Goal: Task Accomplishment & Management: Manage account settings

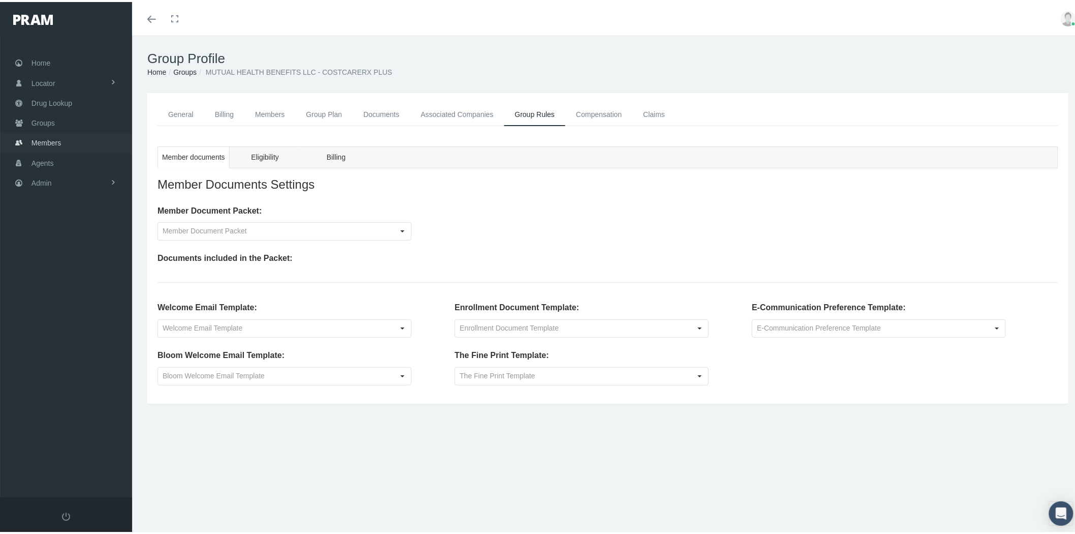
click at [66, 134] on link "Members" at bounding box center [66, 141] width 132 height 20
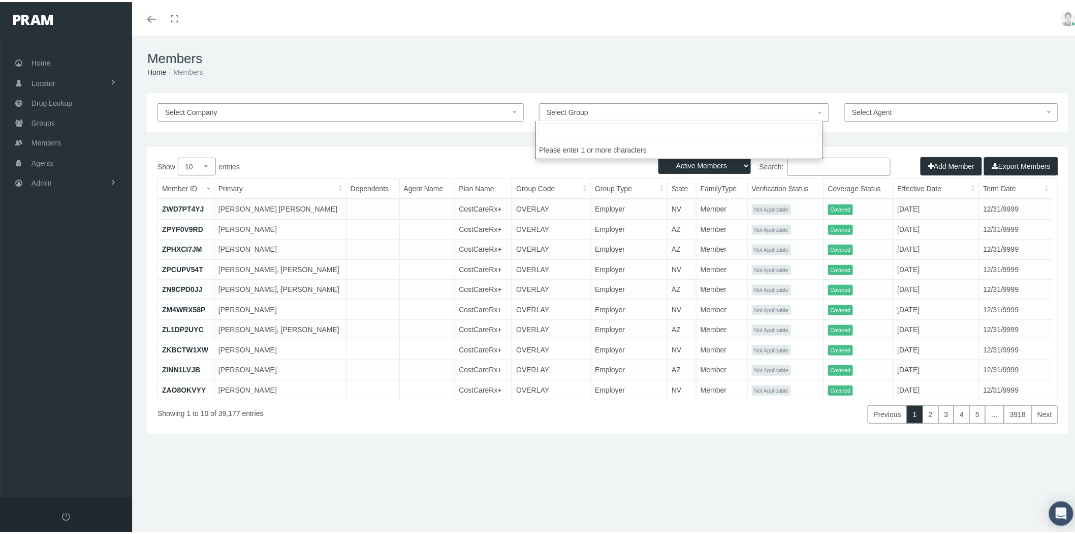
click at [688, 109] on span "Select Group" at bounding box center [681, 110] width 269 height 11
type input "doll"
select select "29239"
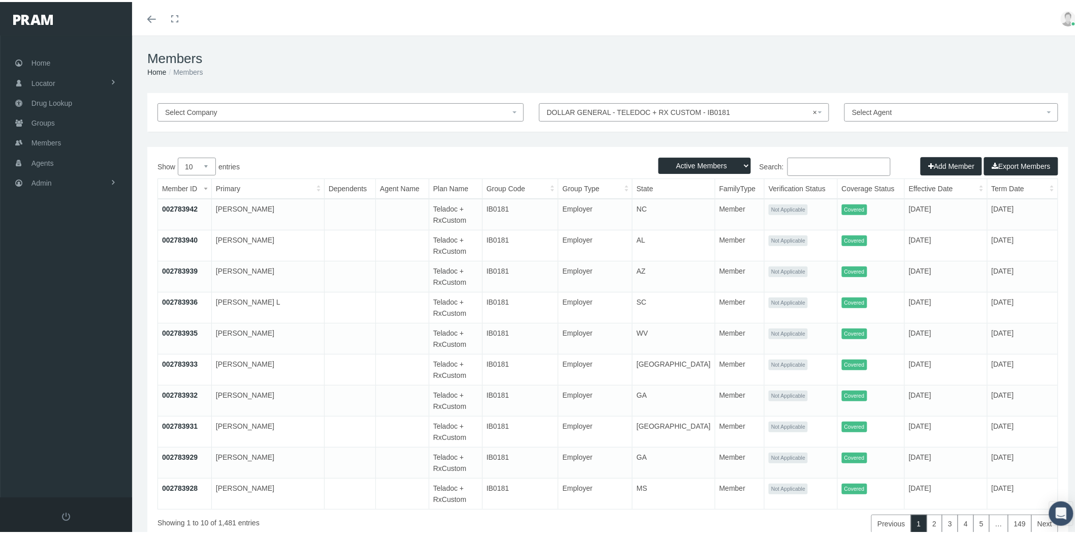
click at [190, 206] on link "002783942" at bounding box center [180, 207] width 36 height 8
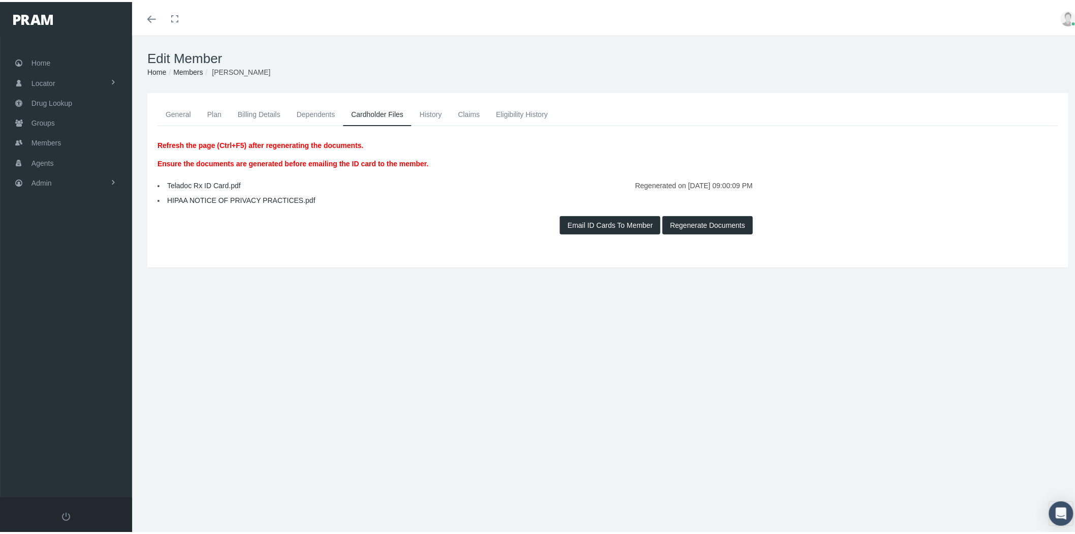
click at [180, 110] on link "General" at bounding box center [179, 112] width 42 height 22
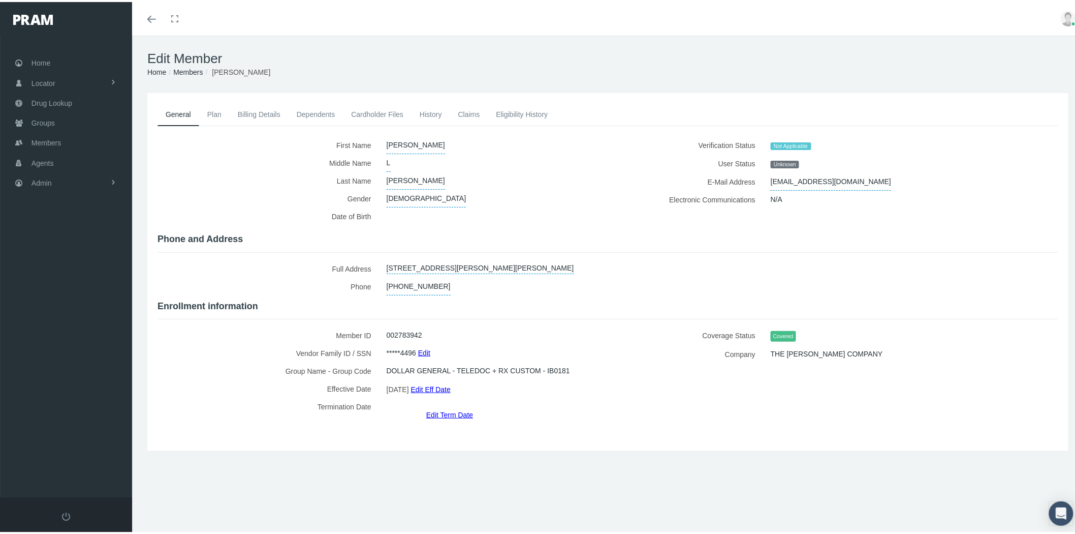
click at [771, 194] on span "N/A" at bounding box center [777, 197] width 12 height 17
click at [189, 72] on link "Members" at bounding box center [187, 70] width 29 height 8
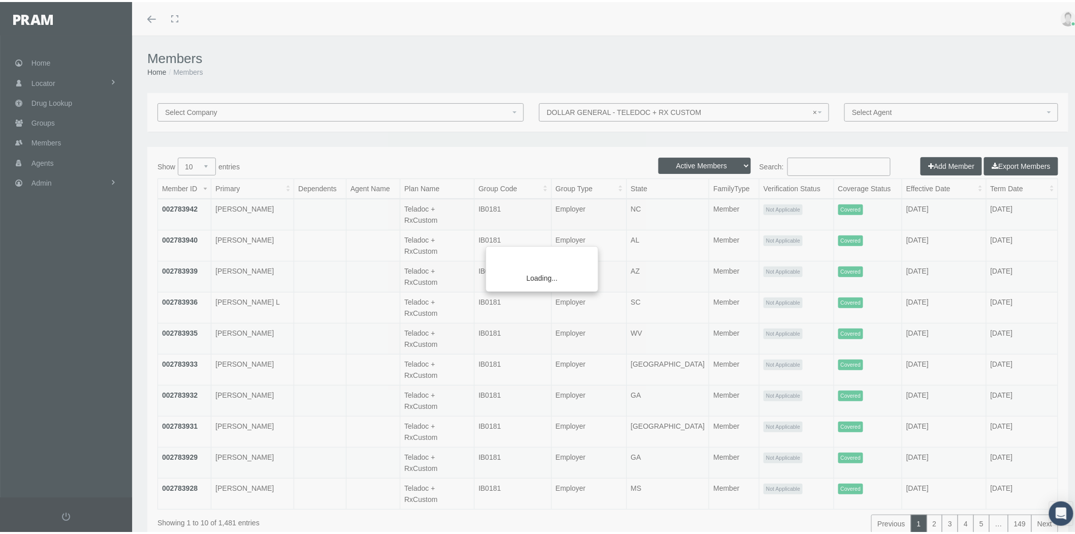
click at [806, 166] on div "Loading..." at bounding box center [537, 267] width 1075 height 534
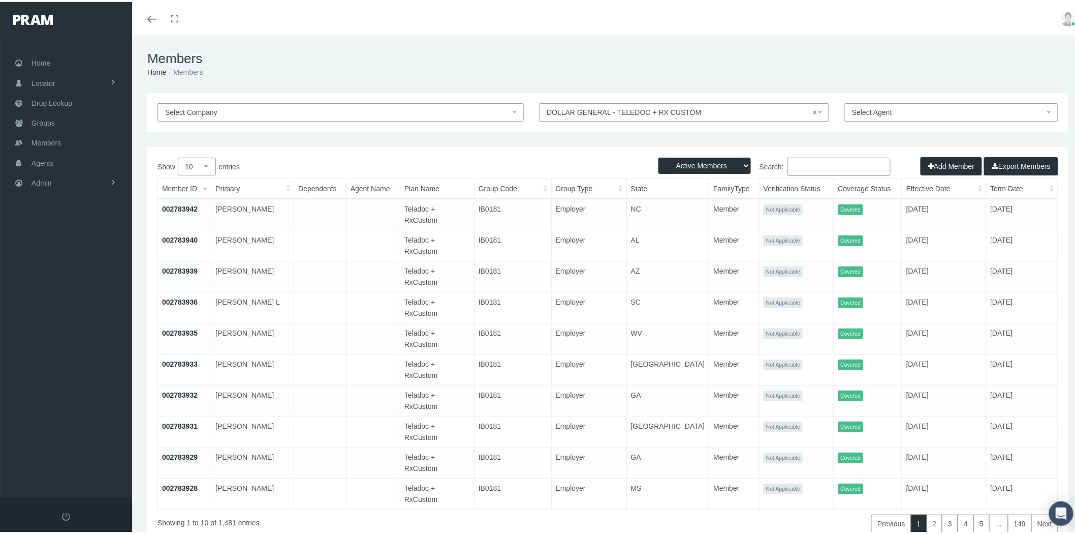
select select
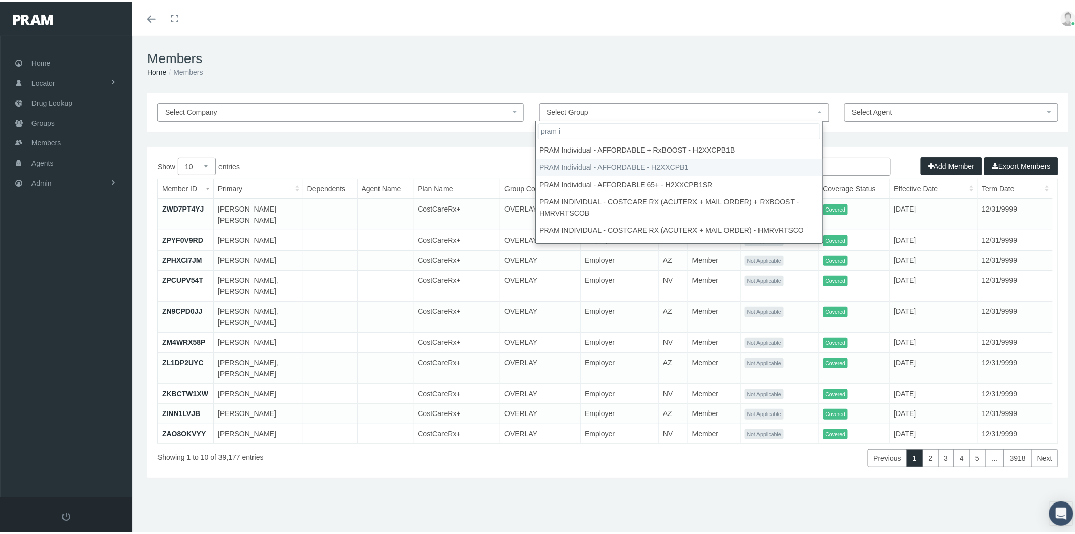
type input "pram i"
select select "28689"
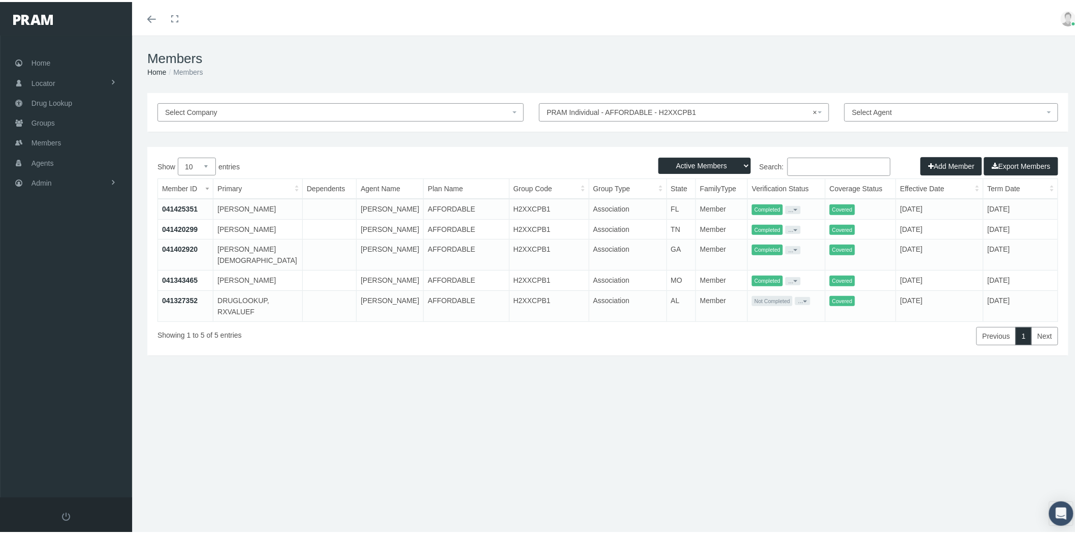
click at [181, 207] on link "041425351" at bounding box center [180, 207] width 36 height 8
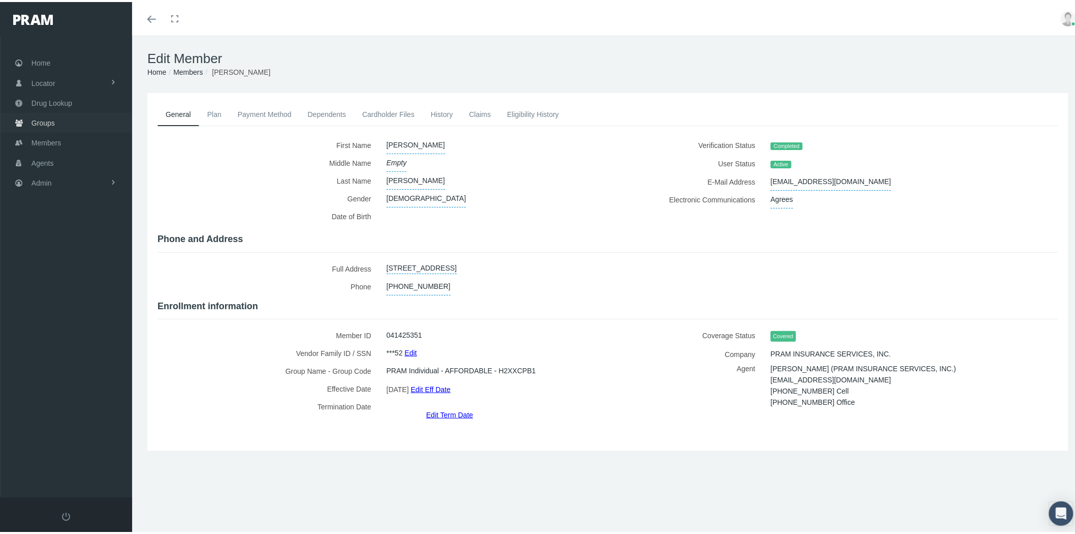
drag, startPoint x: 64, startPoint y: 118, endPoint x: 71, endPoint y: 119, distance: 7.7
click at [64, 118] on link "Groups" at bounding box center [66, 121] width 132 height 20
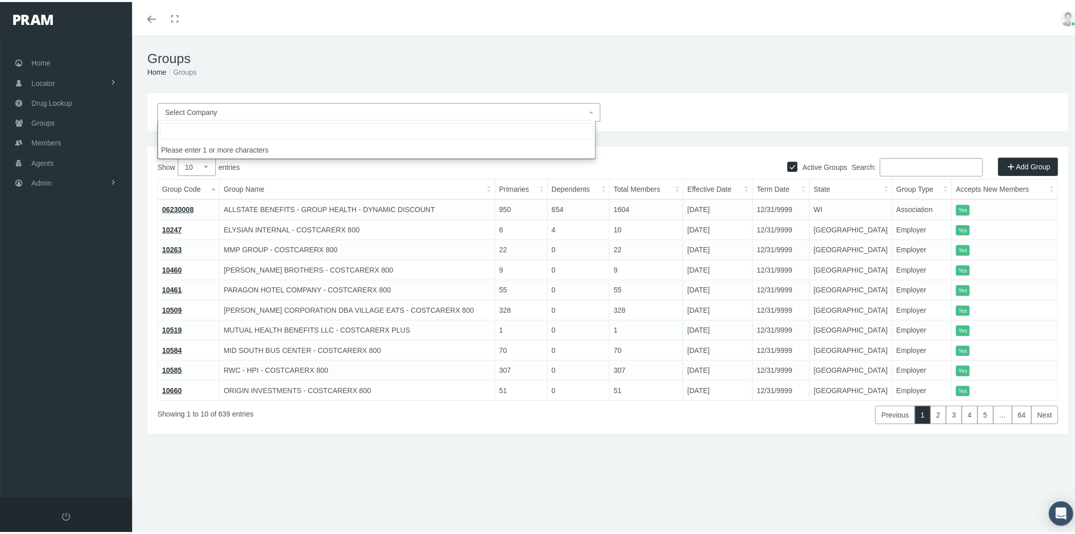
click at [263, 107] on span "Select Company" at bounding box center [376, 110] width 422 height 11
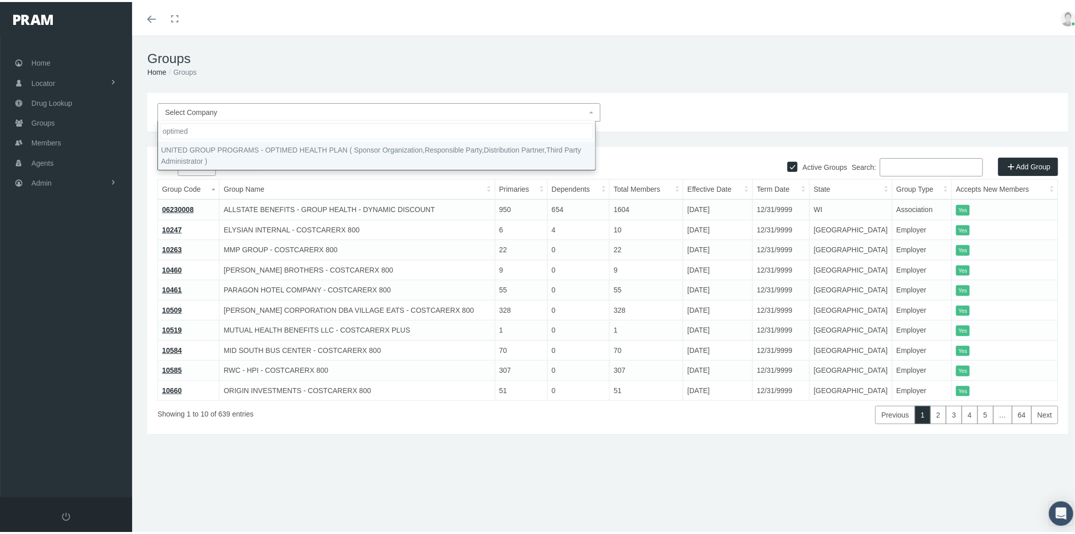
type input "optimed"
select select "4875"
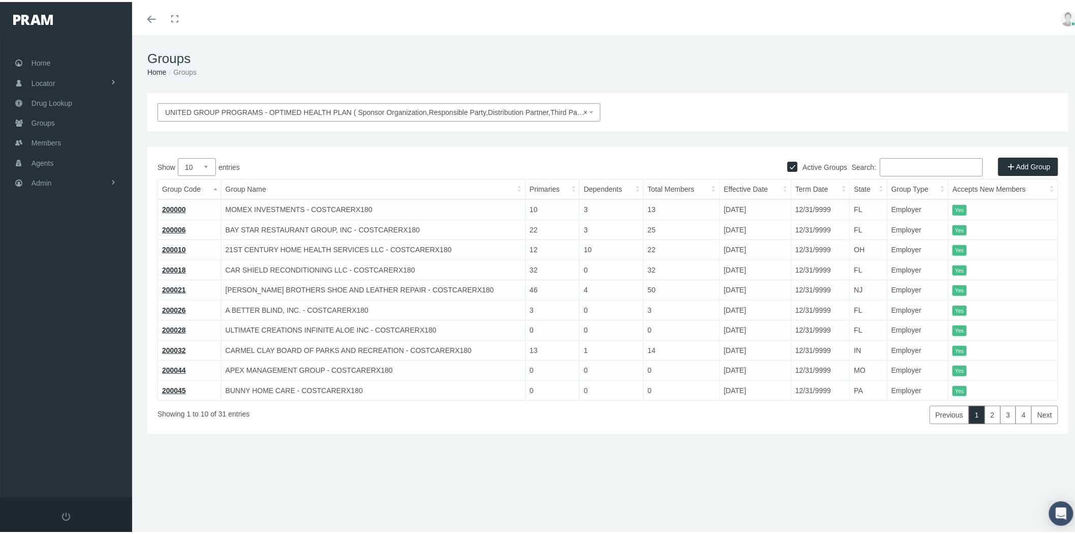
click at [196, 168] on select "10 25 50 100" at bounding box center [197, 165] width 38 height 18
select select "100"
click at [178, 156] on select "10 25 50 100" at bounding box center [197, 165] width 38 height 18
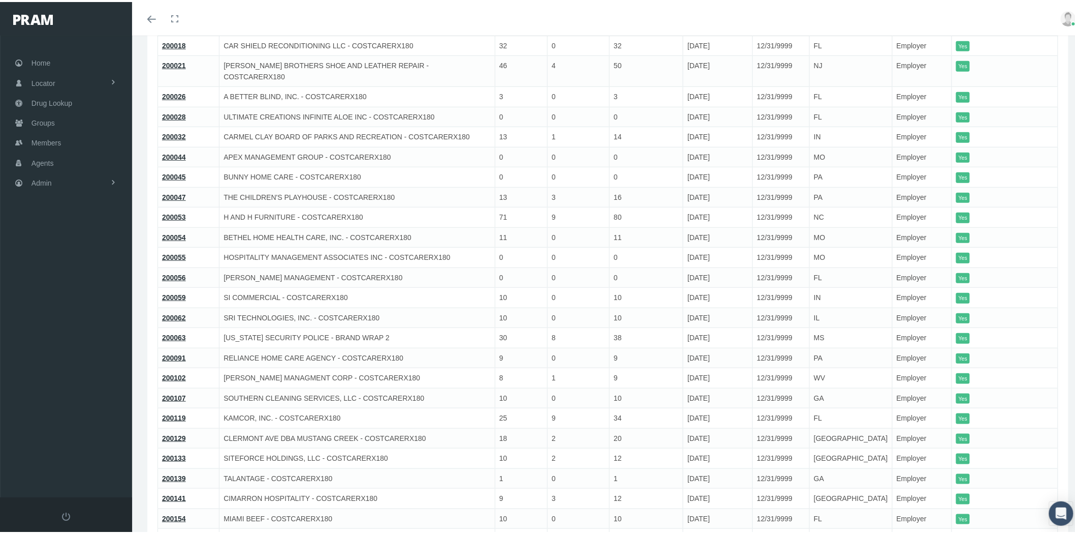
scroll to position [226, 0]
click at [183, 330] on link "200063" at bounding box center [174, 334] width 24 height 8
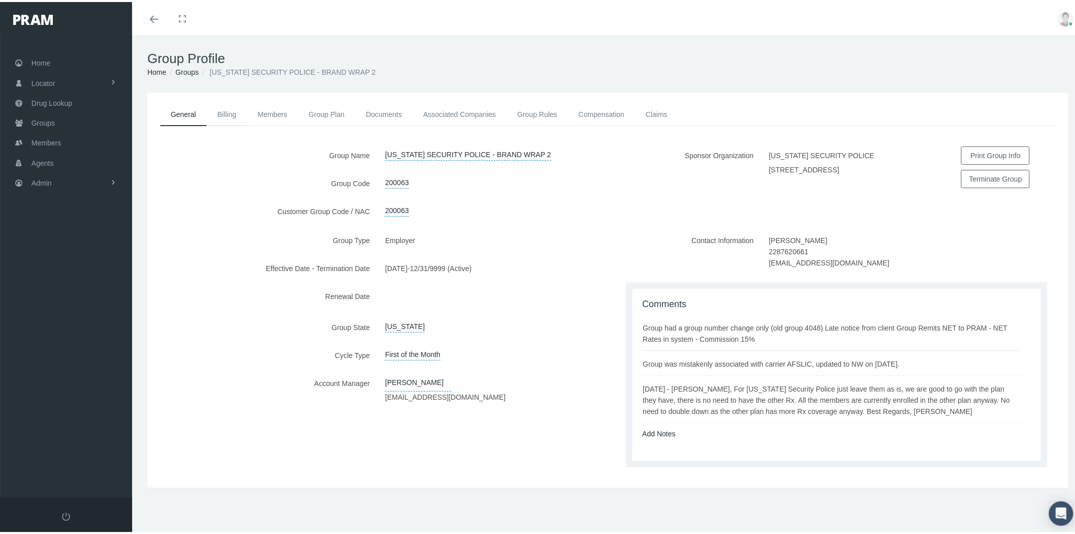
click at [218, 110] on link "Billing" at bounding box center [227, 112] width 40 height 22
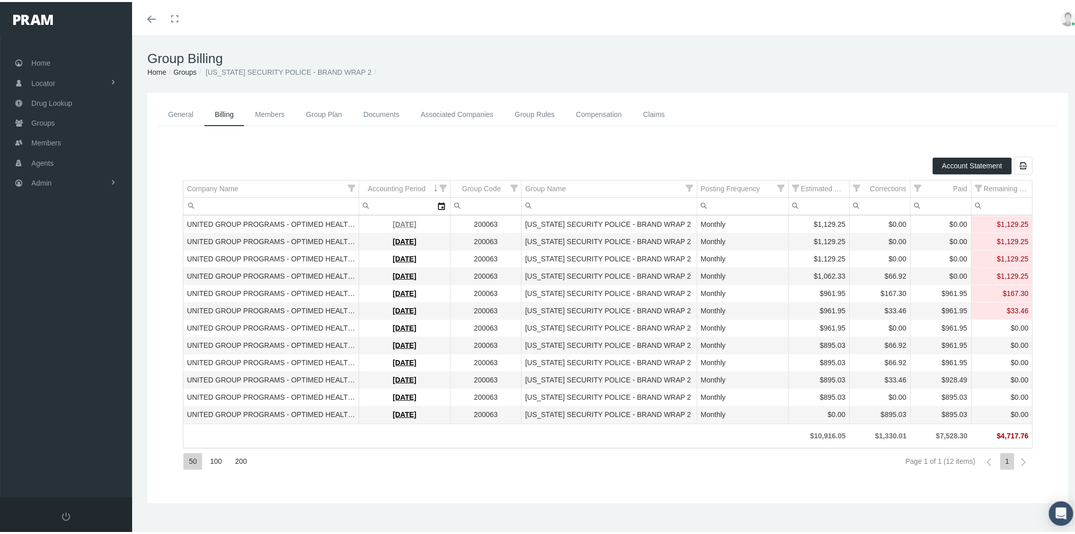
click at [393, 226] on link "October 2025" at bounding box center [404, 222] width 23 height 8
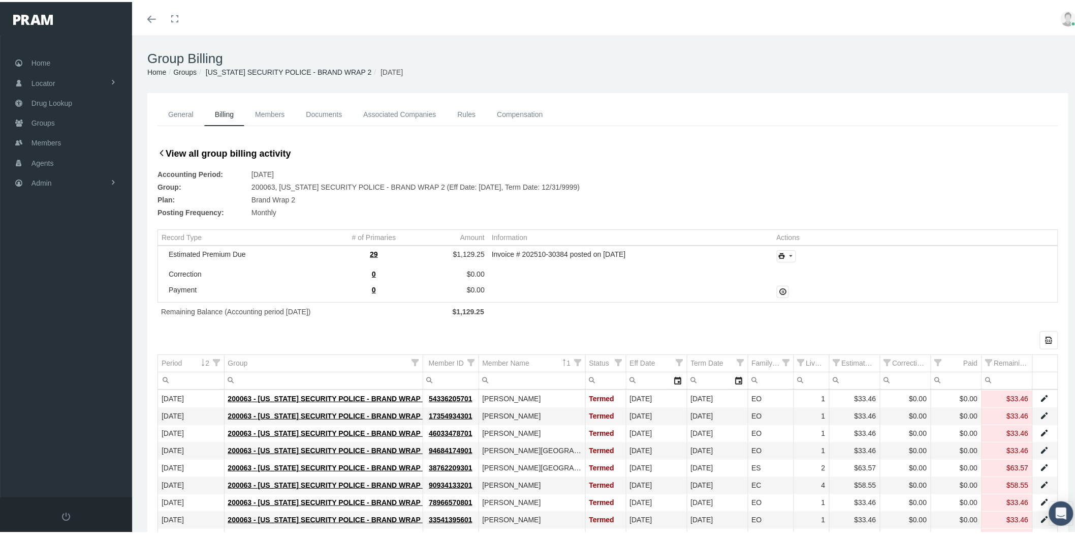
click at [185, 71] on link "Groups" at bounding box center [184, 70] width 23 height 8
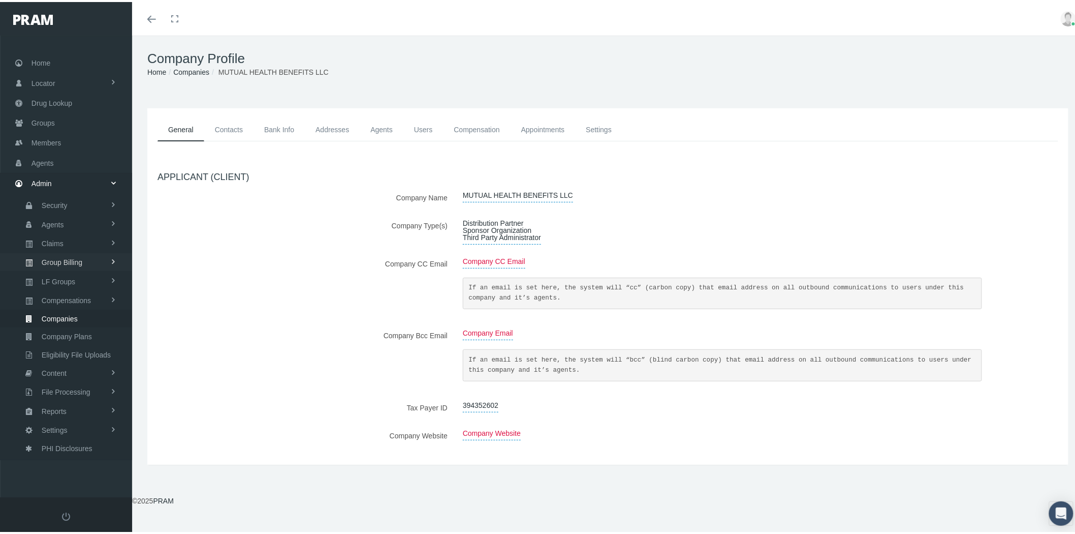
drag, startPoint x: 85, startPoint y: 256, endPoint x: 84, endPoint y: 262, distance: 6.7
click at [85, 256] on link "Group Billing" at bounding box center [66, 260] width 132 height 18
click at [69, 275] on span "Billing Activity By Group" at bounding box center [77, 280] width 75 height 17
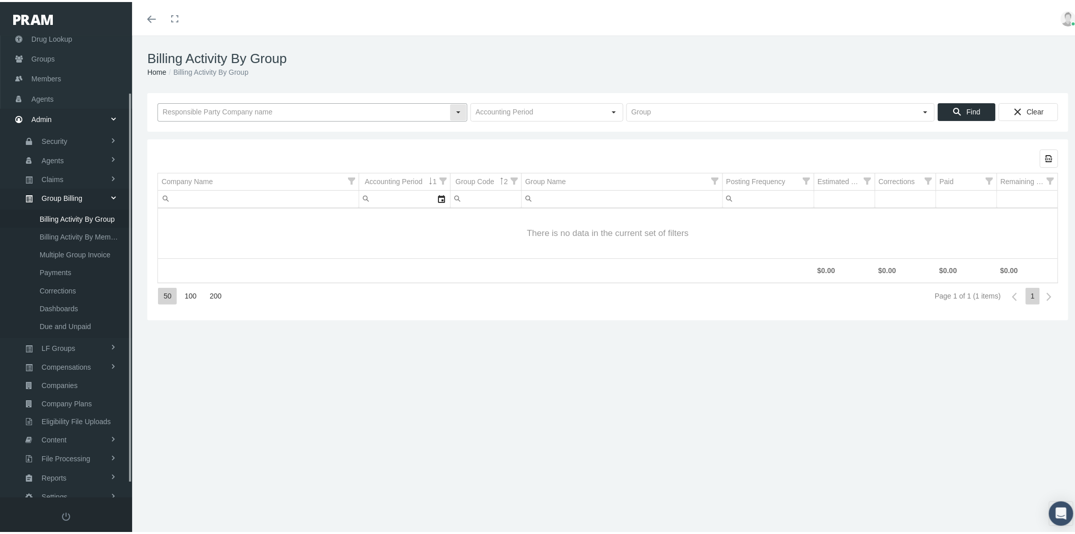
scroll to position [83, 0]
click at [234, 107] on input "text" at bounding box center [304, 110] width 292 height 17
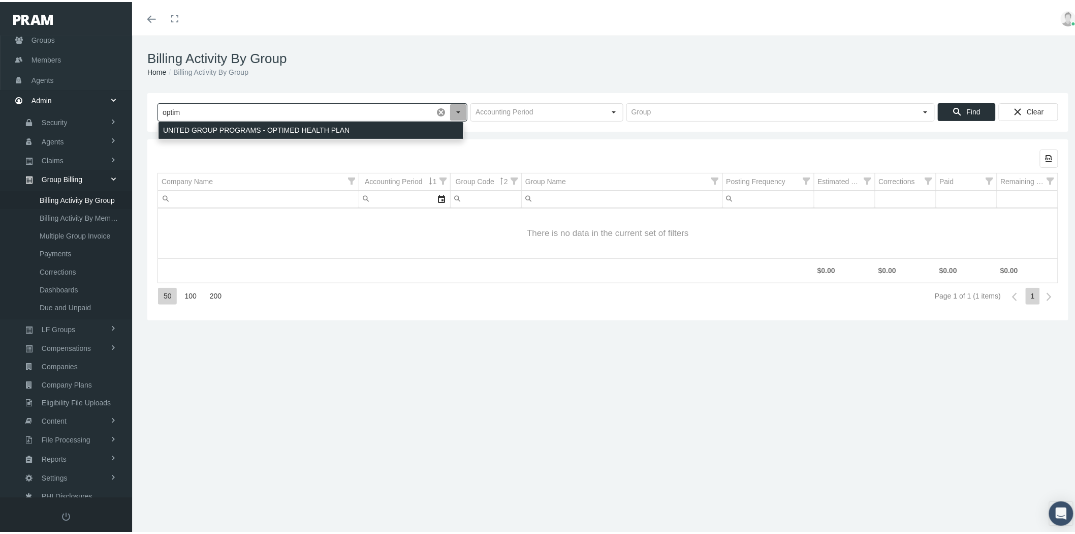
click at [240, 130] on div "UNITED GROUP PROGRAMS - OPTIMED HEALTH PLAN" at bounding box center [311, 128] width 305 height 17
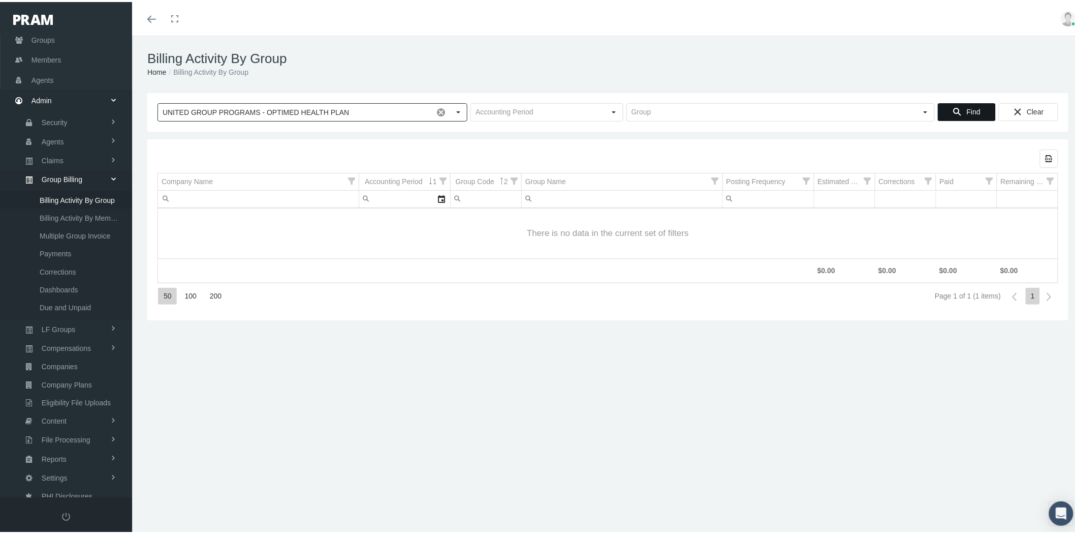
type input "UNITED GROUP PROGRAMS - OPTIMED HEALTH PLAN"
click at [967, 112] on span "Find" at bounding box center [974, 110] width 14 height 8
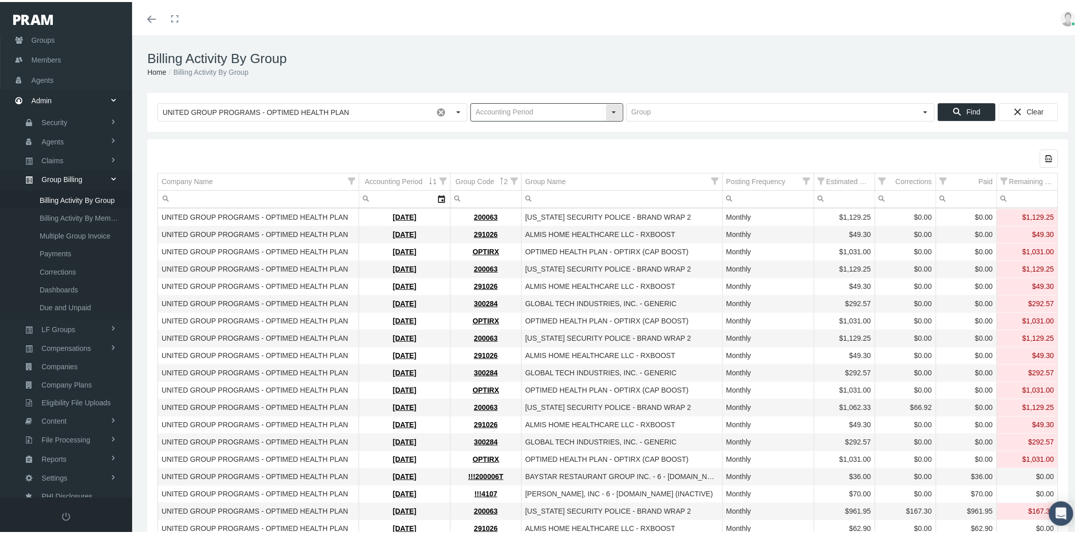
click at [607, 104] on div "Select" at bounding box center [614, 110] width 16 height 16
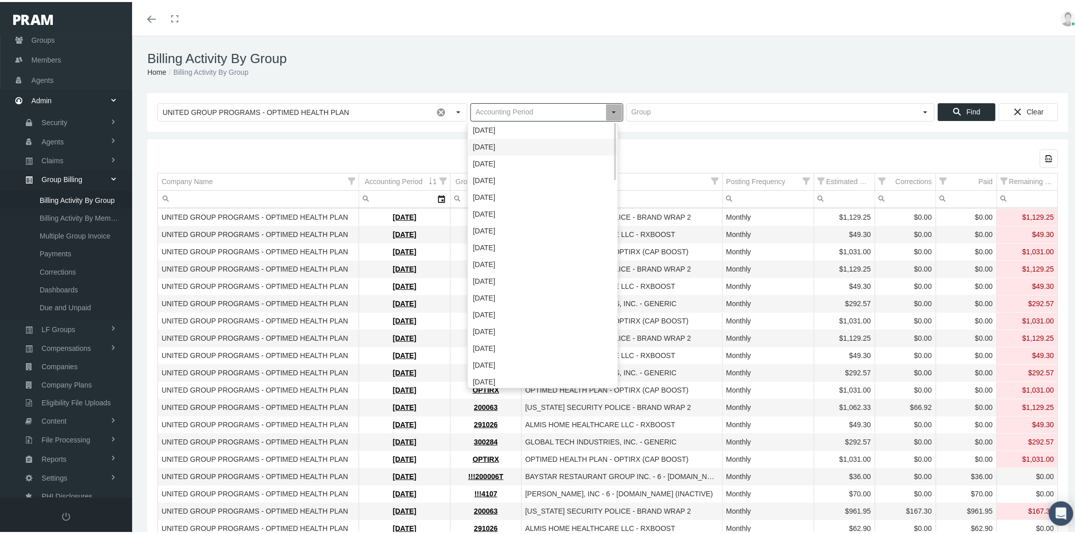
click at [562, 144] on div "October 2025" at bounding box center [542, 145] width 149 height 17
type input "October 2025"
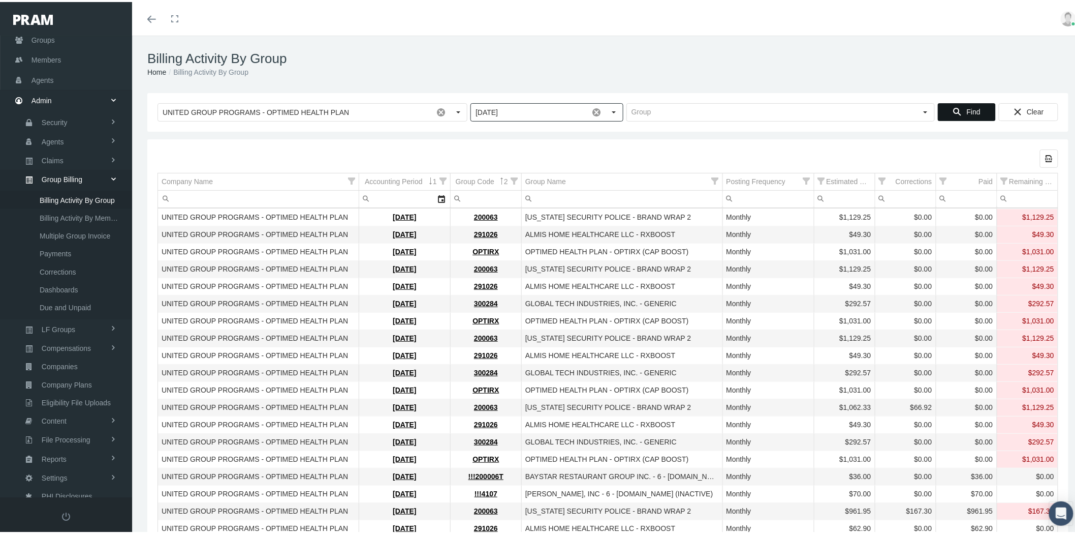
click at [967, 108] on span "Find" at bounding box center [974, 110] width 14 height 8
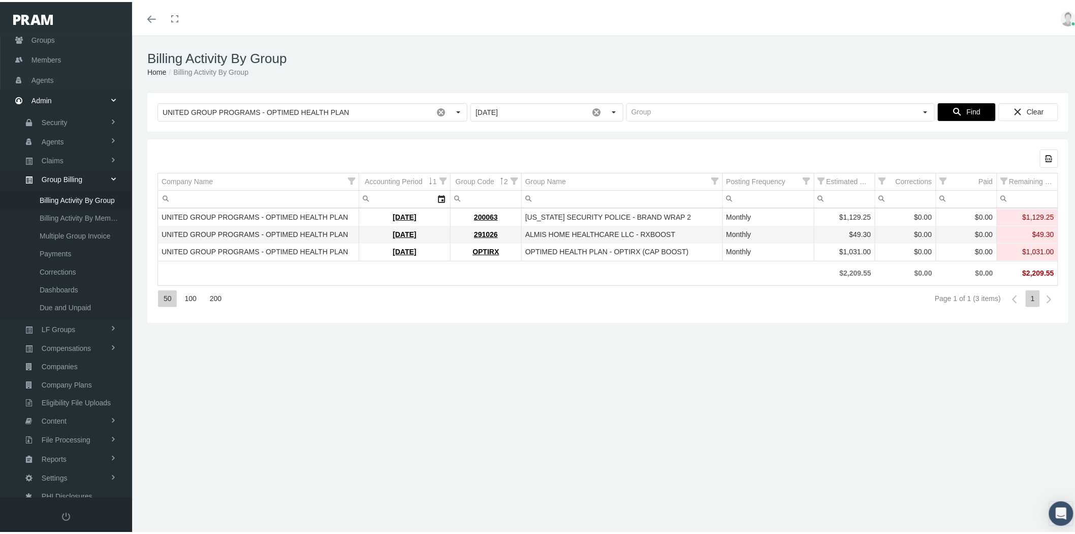
click at [967, 112] on span "Find" at bounding box center [974, 110] width 14 height 8
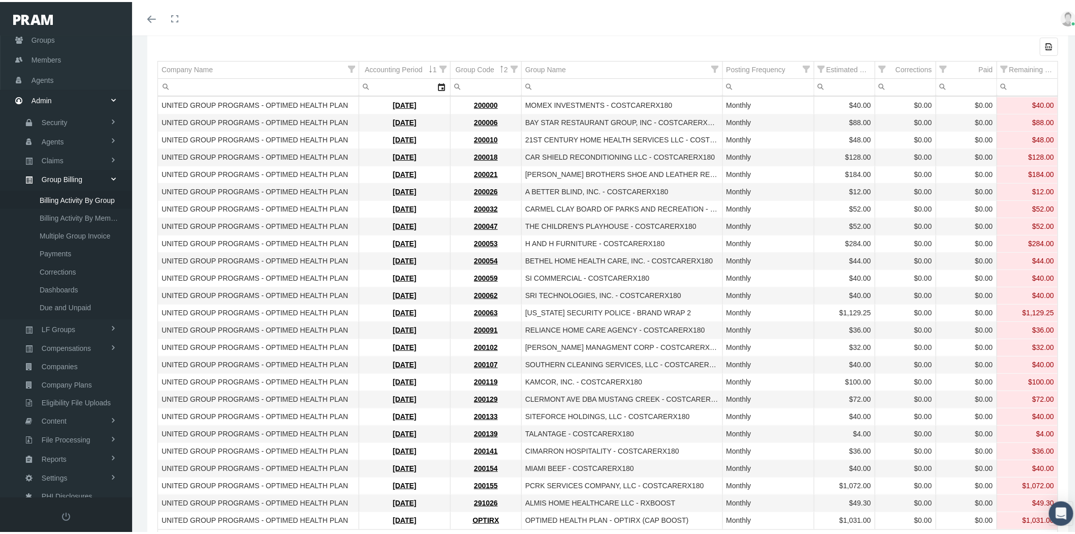
scroll to position [0, 0]
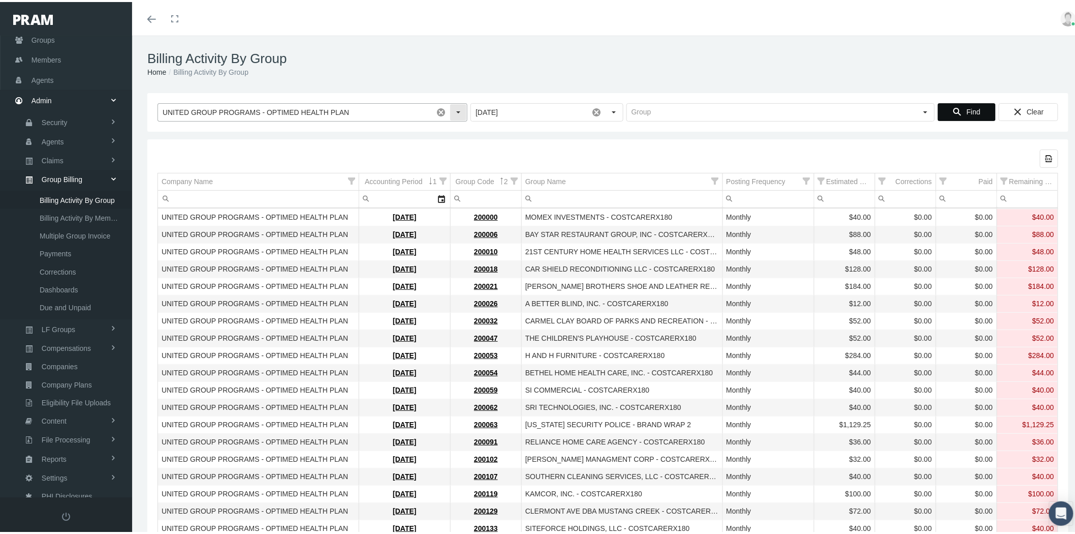
click at [436, 109] on span at bounding box center [440, 110] width 17 height 17
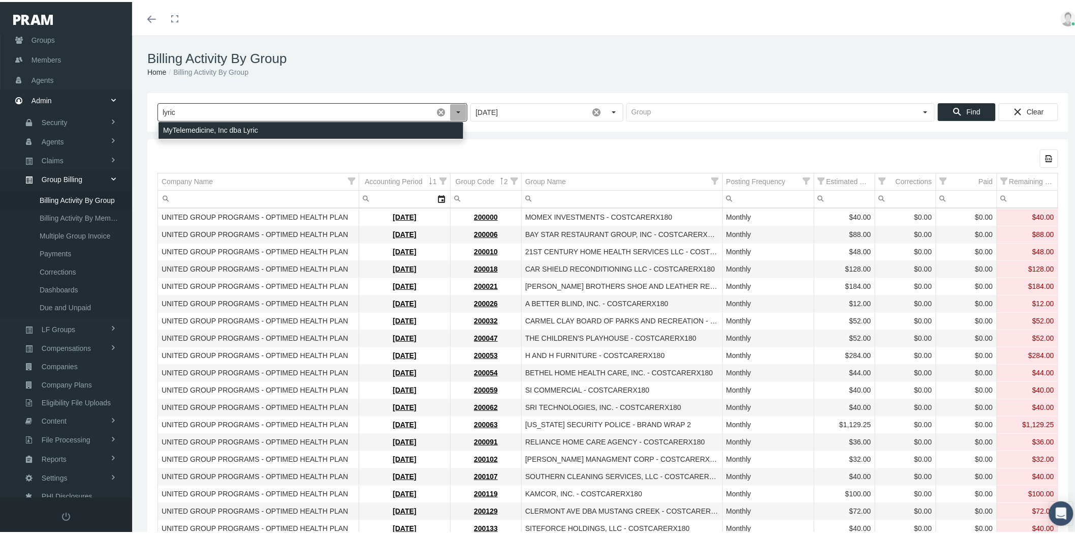
click at [390, 130] on div "MyTelemedicine, Inc dba Lyric" at bounding box center [311, 128] width 305 height 17
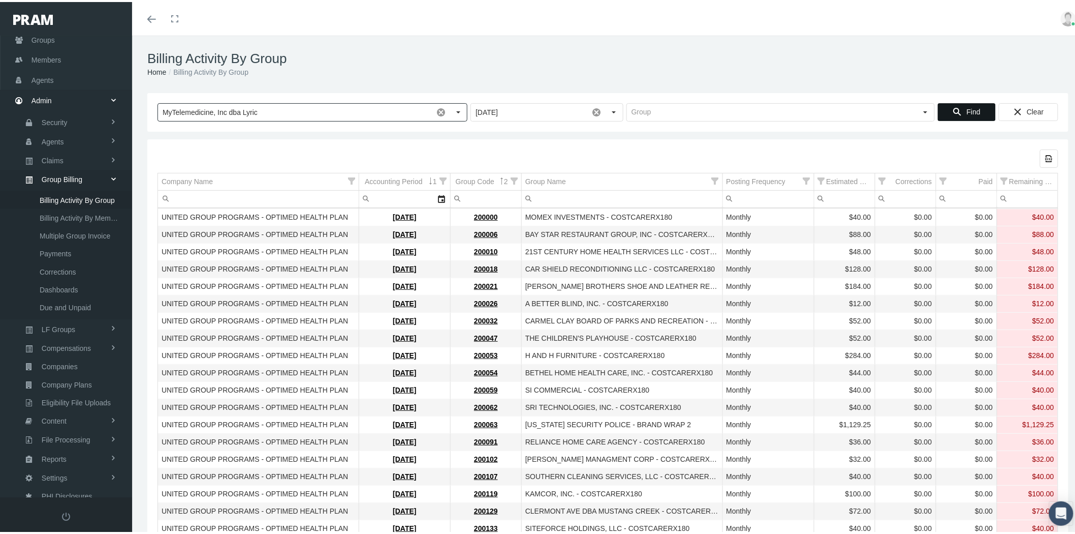
type input "MyTelemedicine, Inc dba Lyric"
click at [958, 111] on div "Find" at bounding box center [966, 110] width 57 height 17
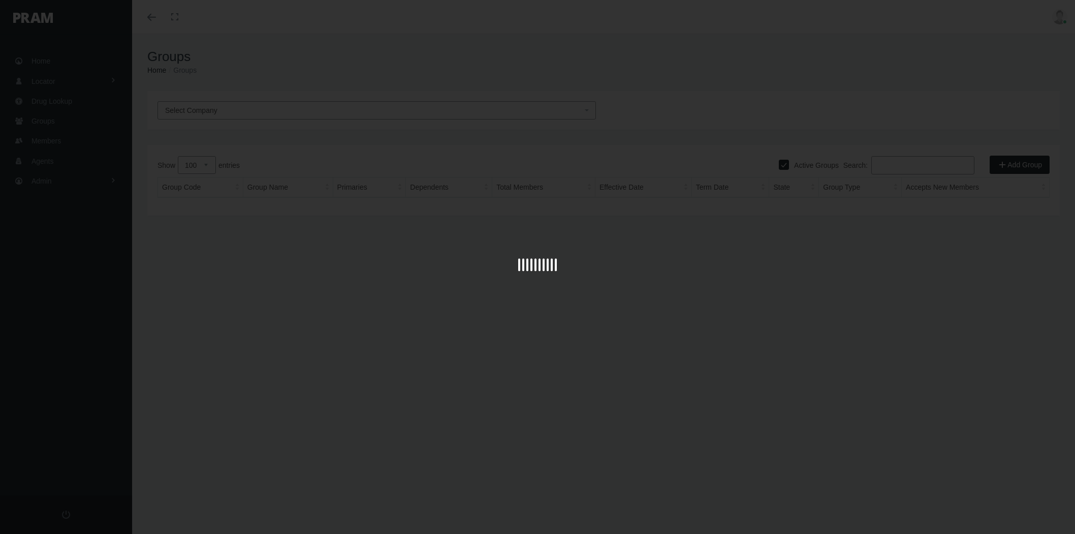
select select "100"
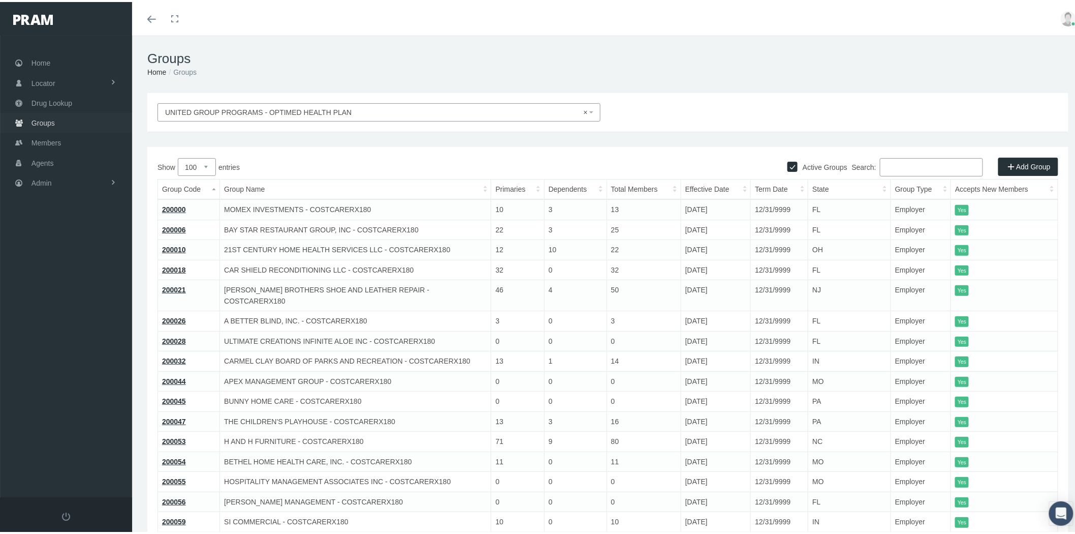
click at [61, 118] on link "Groups" at bounding box center [66, 121] width 132 height 20
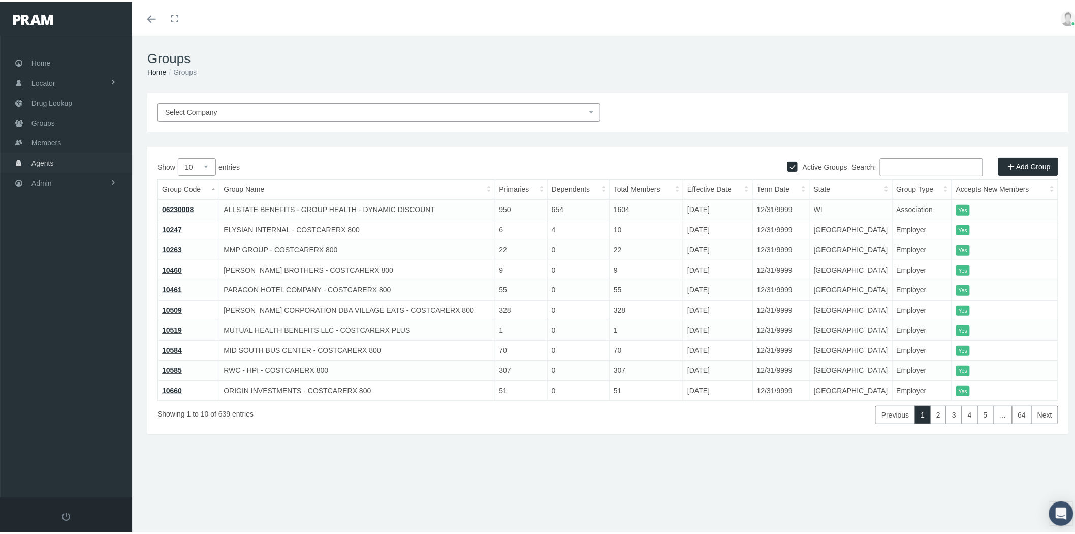
click at [70, 178] on link "Admin" at bounding box center [66, 181] width 132 height 20
click at [87, 307] on link "Companies" at bounding box center [66, 316] width 132 height 18
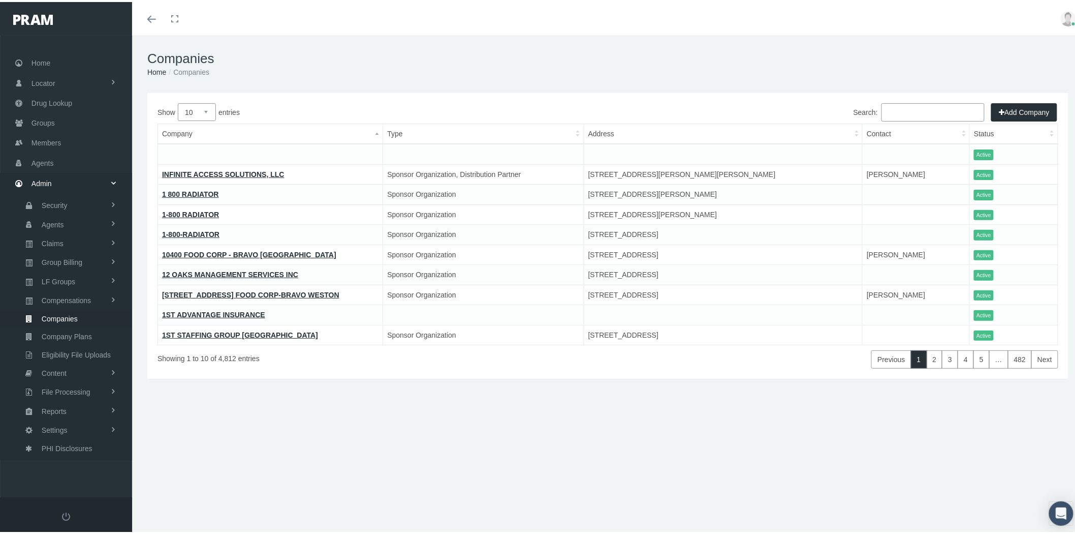
click at [915, 113] on input "Search:" at bounding box center [933, 110] width 103 height 18
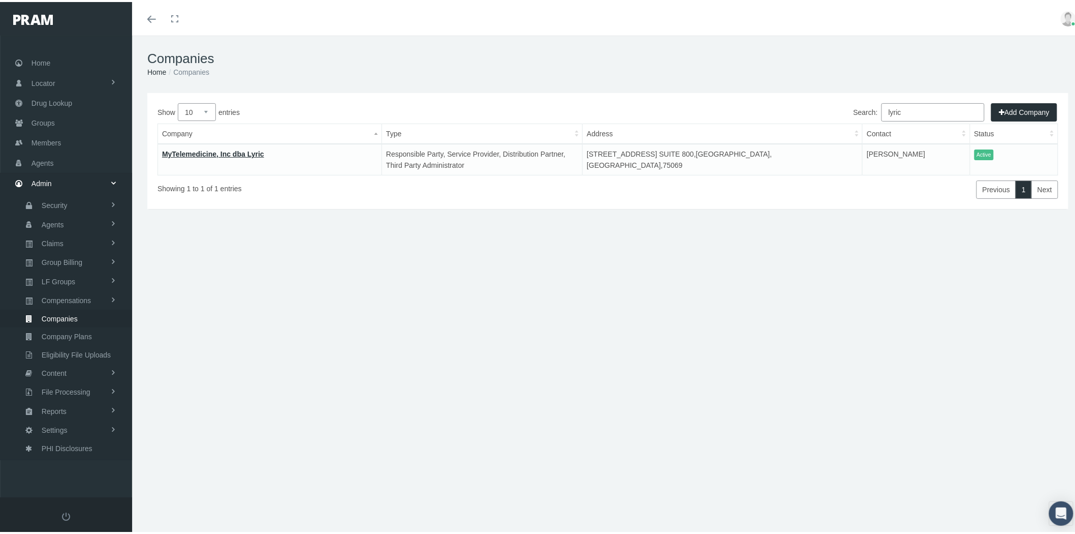
type input "lyric"
click at [80, 121] on link "Groups" at bounding box center [66, 121] width 132 height 20
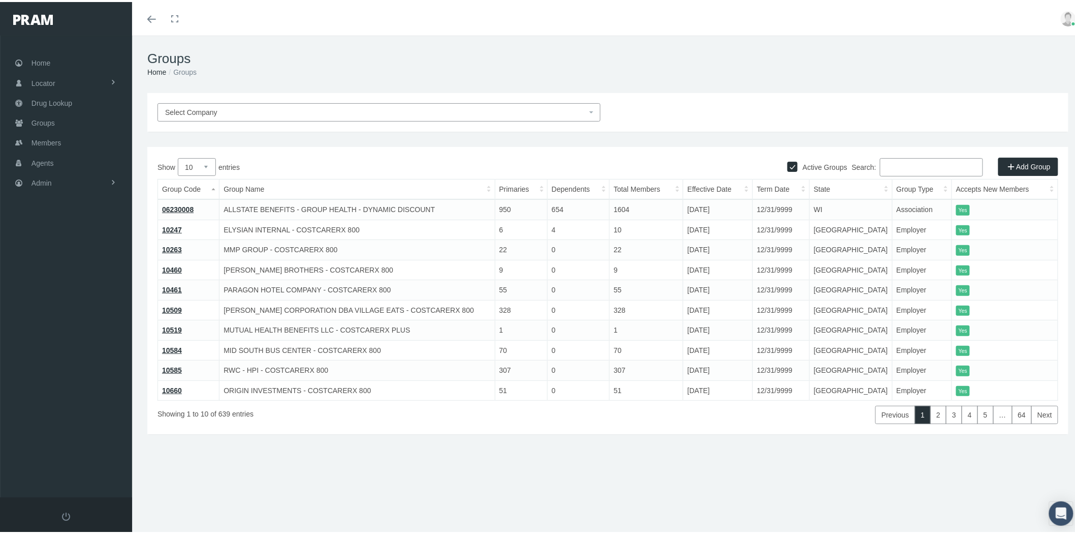
click at [910, 168] on input "Search:" at bounding box center [931, 165] width 103 height 18
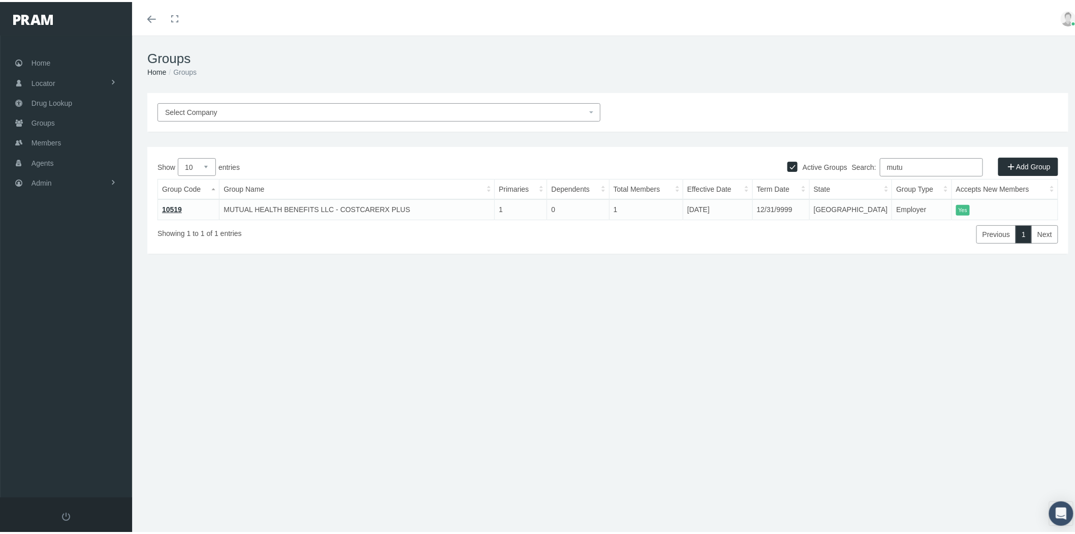
type input "mutu"
click at [166, 208] on link "10519" at bounding box center [172, 207] width 20 height 8
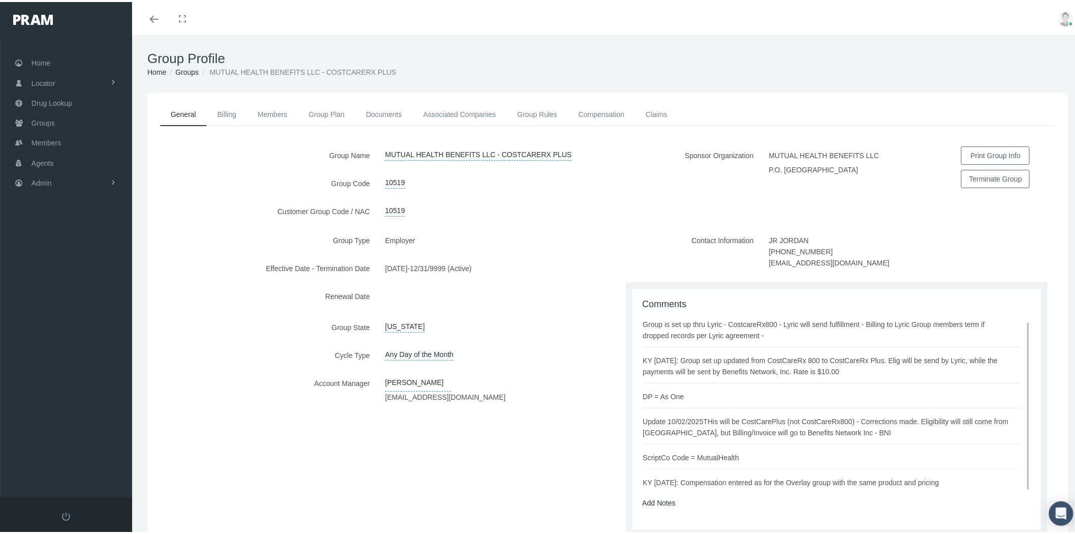
scroll to position [6, 0]
click at [662, 504] on div "Add Notes" at bounding box center [837, 500] width 404 height 11
click at [666, 499] on link "Add Notes" at bounding box center [659, 500] width 33 height 8
click at [666, 512] on textarea at bounding box center [837, 532] width 389 height 52
click at [933, 515] on textarea "KY 10/6/2025: The eligibility will be sent by Lyric, but will load under company" at bounding box center [837, 532] width 389 height 52
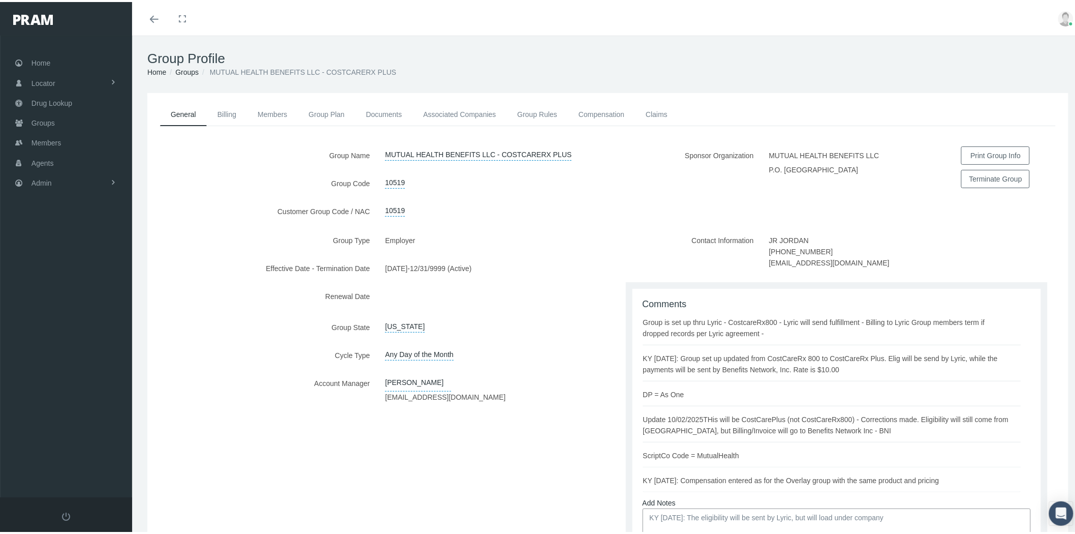
paste textarea "MUTUAL HEALTH BENEFITS LLC"
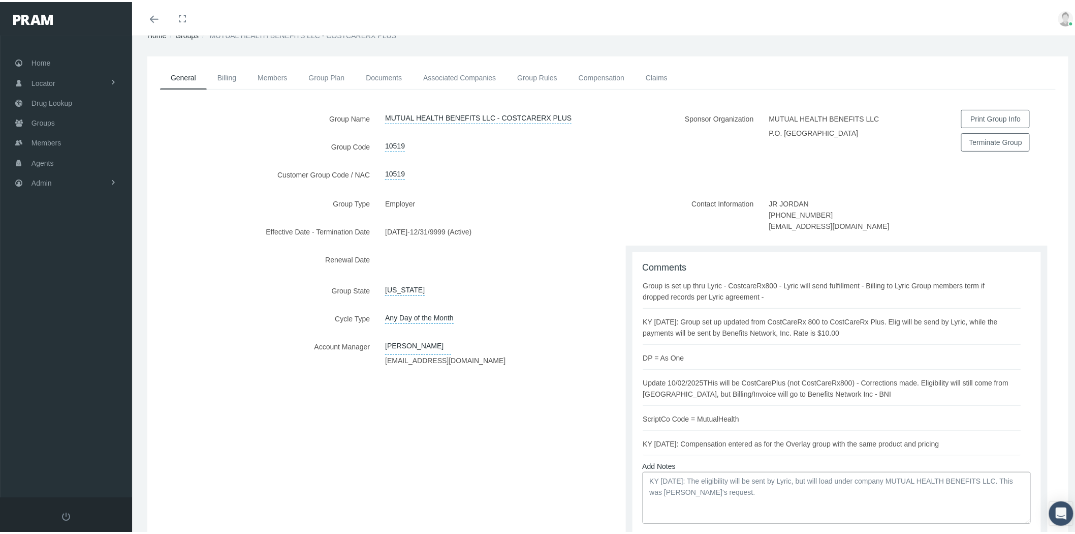
scroll to position [56, 0]
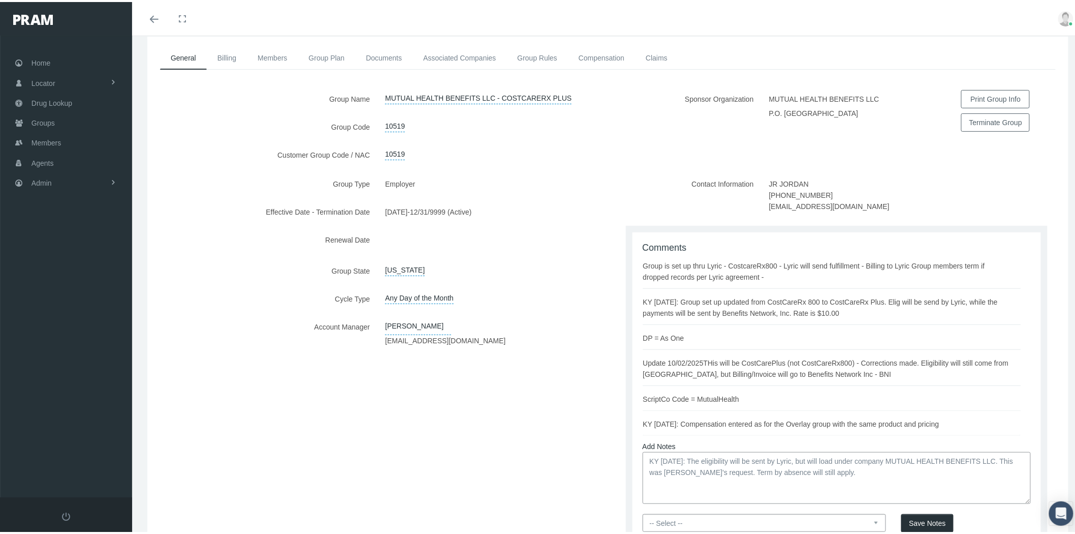
click at [708, 455] on textarea "KY 10/6/2025: The eligibility will be sent by Lyric, but will load under compan…" at bounding box center [837, 476] width 389 height 52
click at [719, 467] on textarea "KY 10/6/2025: The group eligibility will be sent by Lyric, but will load under …" at bounding box center [837, 476] width 389 height 52
click at [896, 470] on textarea "KY 10/6/2025: The group eligibility will be sent by Lyric, but will load under …" at bounding box center [837, 476] width 389 height 52
type textarea "KY 10/6/2025: The group eligibility will be sent by Lyric, but will load under …"
click at [841, 520] on select "-- Select -- PRAM Only Everyone" at bounding box center [765, 521] width 244 height 18
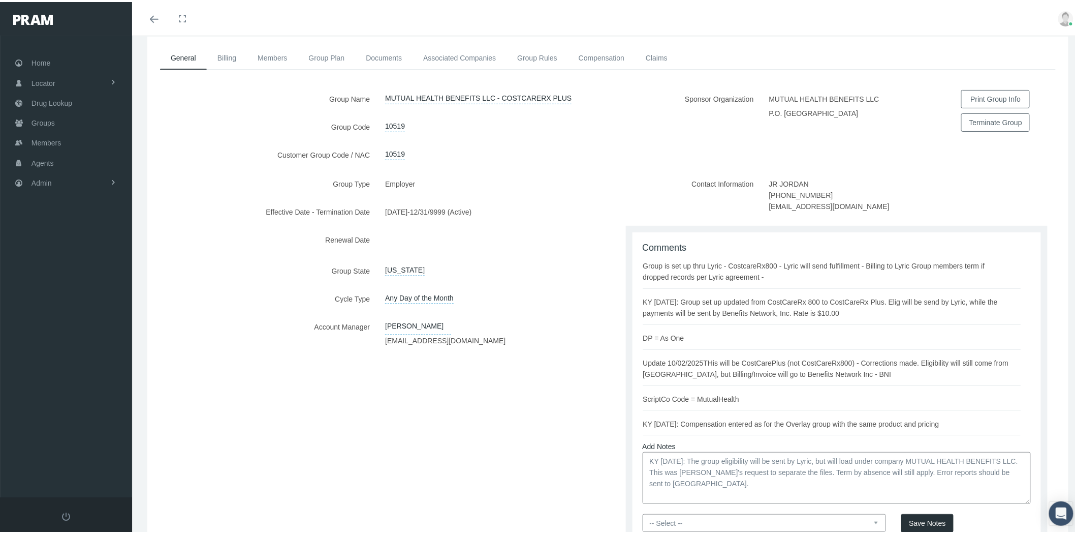
select select "0"
click at [643, 512] on select "-- Select -- PRAM Only Everyone" at bounding box center [765, 521] width 244 height 18
click at [911, 521] on span "Save Notes" at bounding box center [927, 521] width 37 height 8
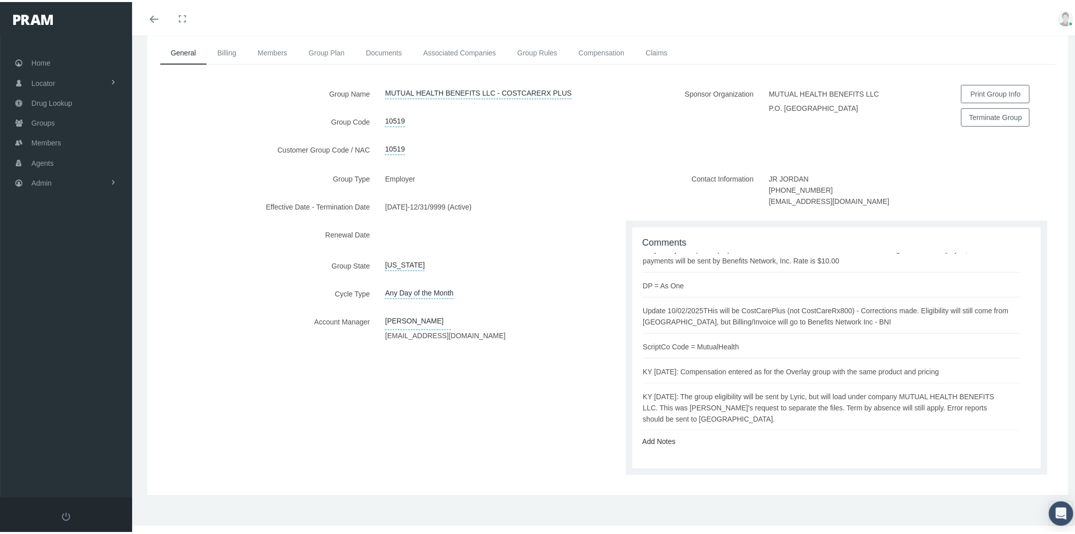
scroll to position [0, 0]
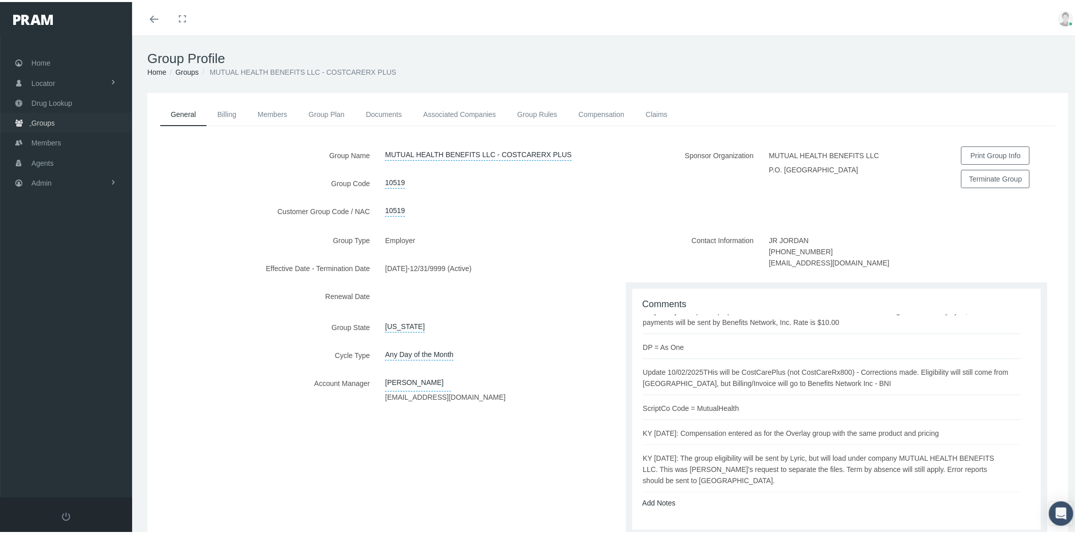
drag, startPoint x: 69, startPoint y: 126, endPoint x: 82, endPoint y: 128, distance: 13.4
click at [69, 126] on link "Groups" at bounding box center [66, 121] width 132 height 20
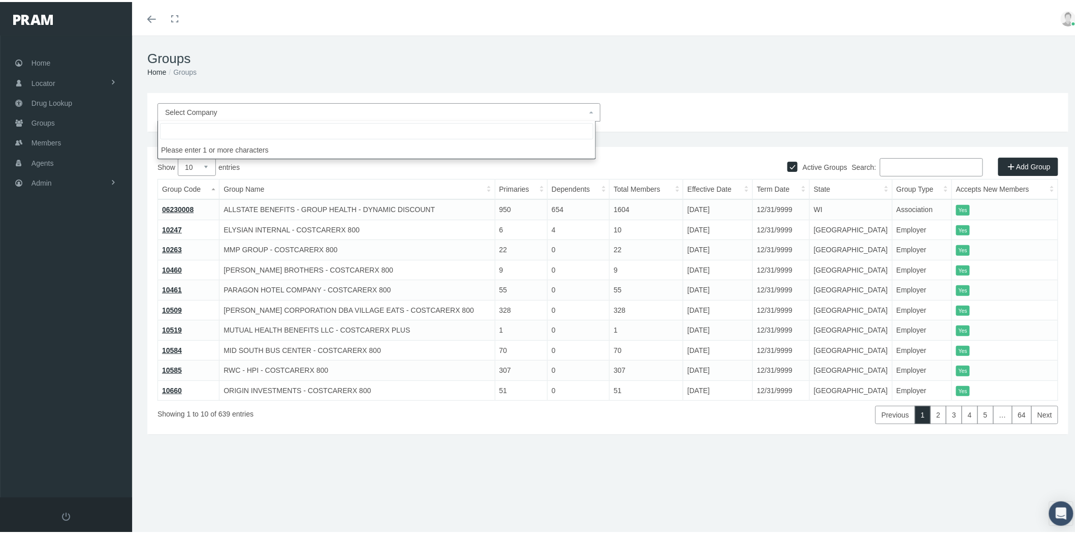
click at [430, 107] on span "Select Company" at bounding box center [376, 110] width 422 height 11
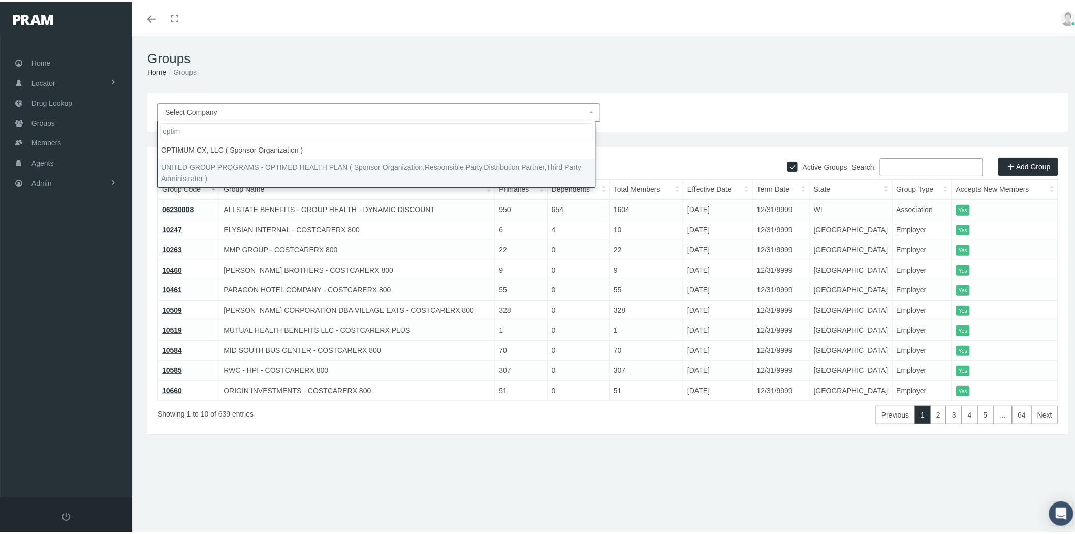
type input "optim"
select select "4875"
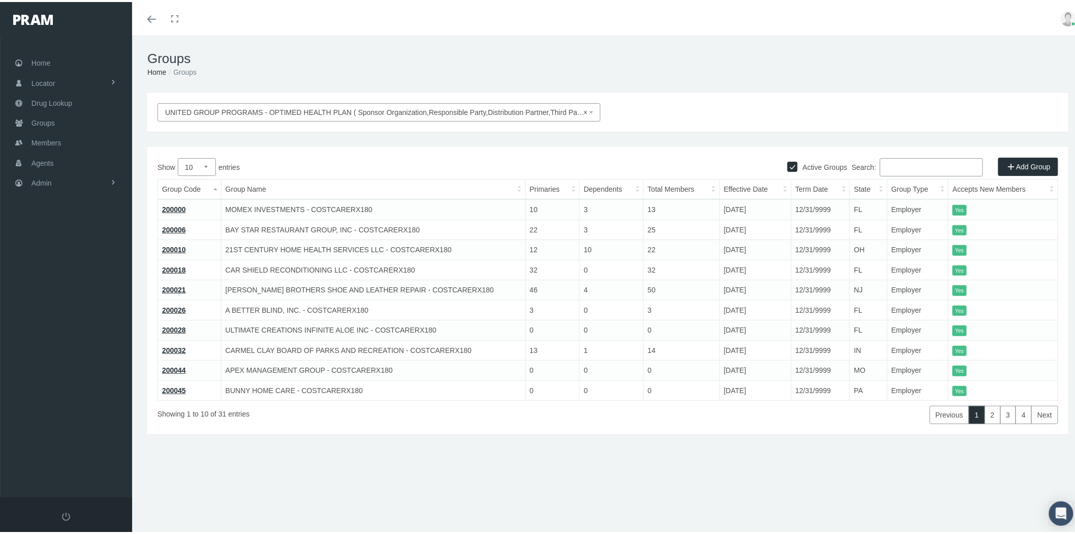
click at [173, 207] on link "200000" at bounding box center [174, 207] width 24 height 8
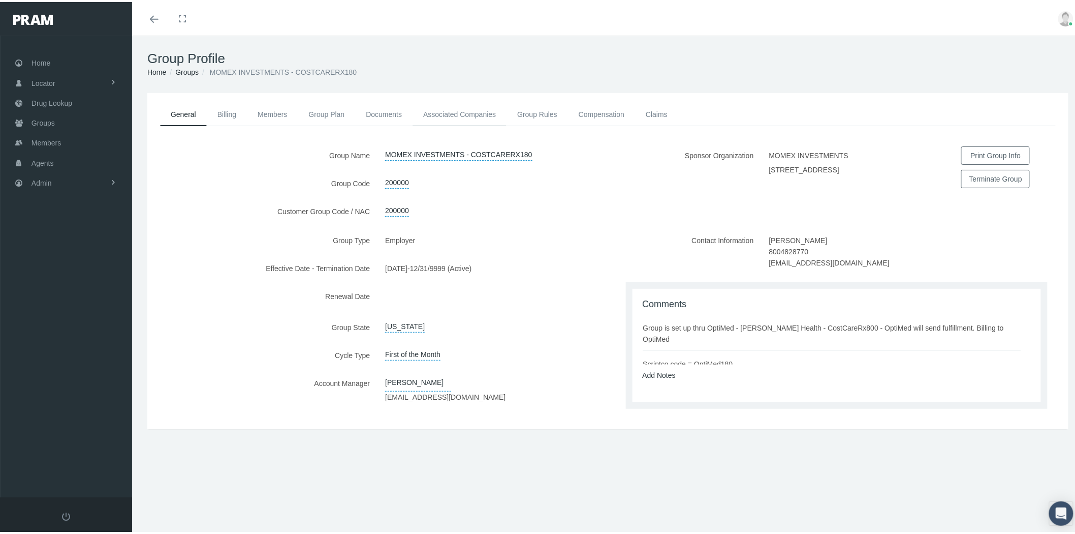
click at [472, 114] on link "Associated Companies" at bounding box center [460, 112] width 94 height 22
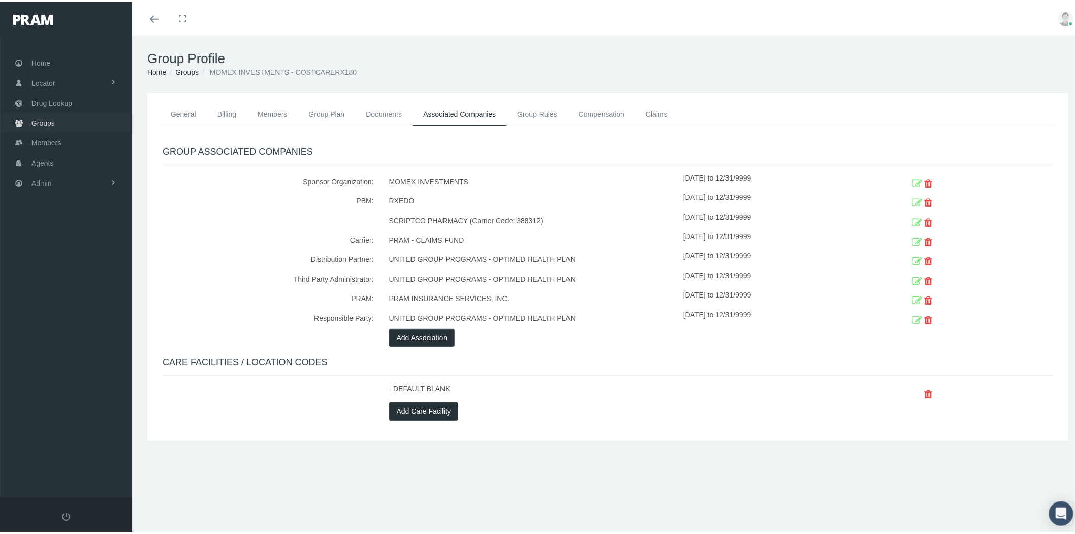
click at [59, 128] on link "Groups" at bounding box center [66, 121] width 132 height 20
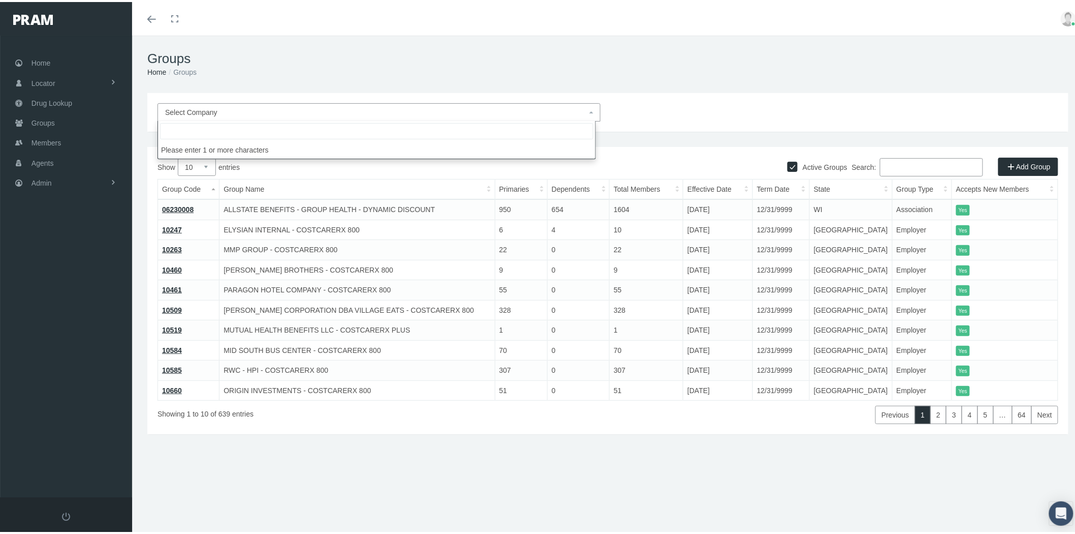
click at [410, 110] on span "Select Company" at bounding box center [376, 110] width 422 height 11
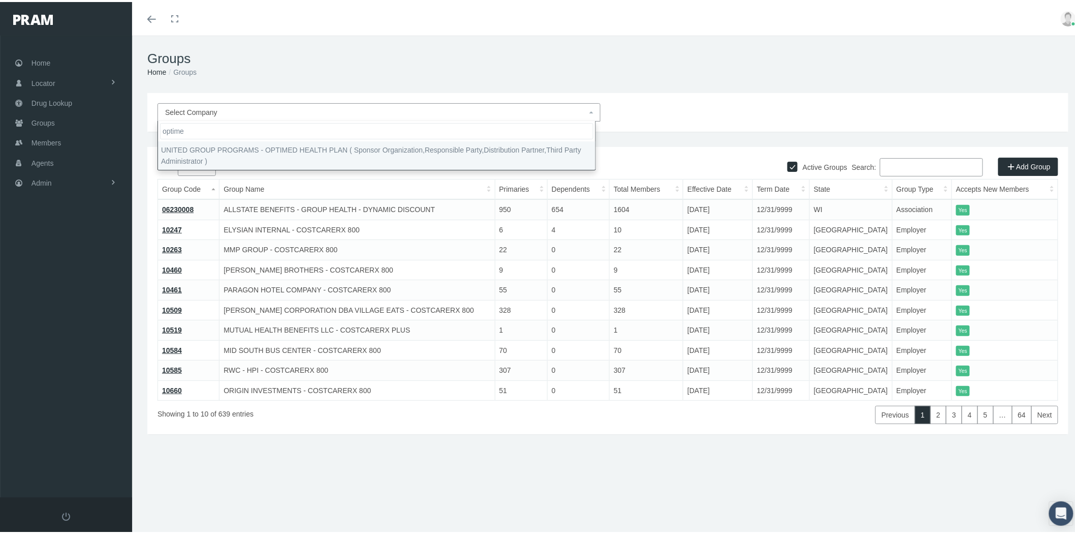
type input "optime"
select select "4875"
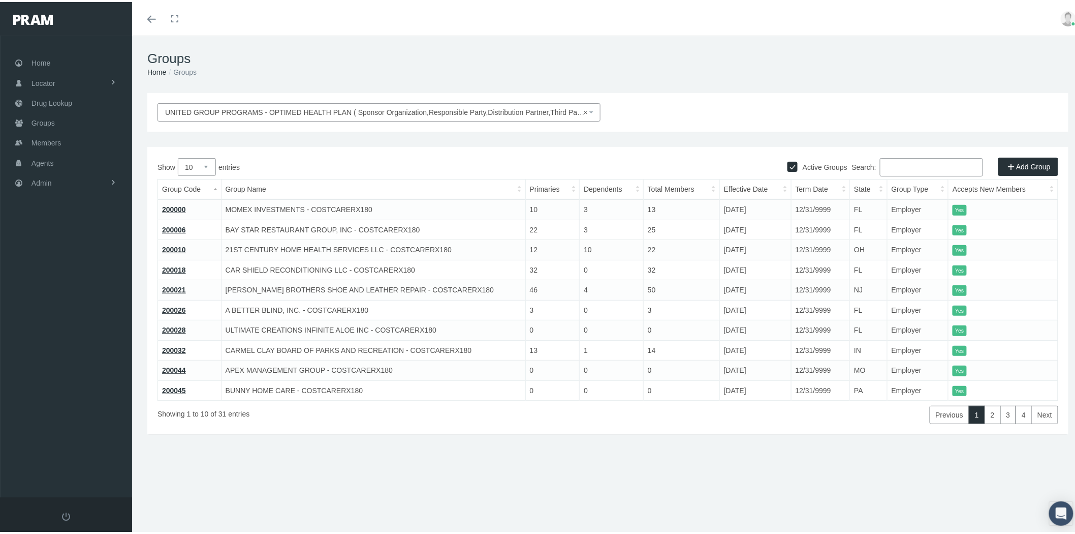
click at [177, 206] on link "200000" at bounding box center [174, 207] width 24 height 8
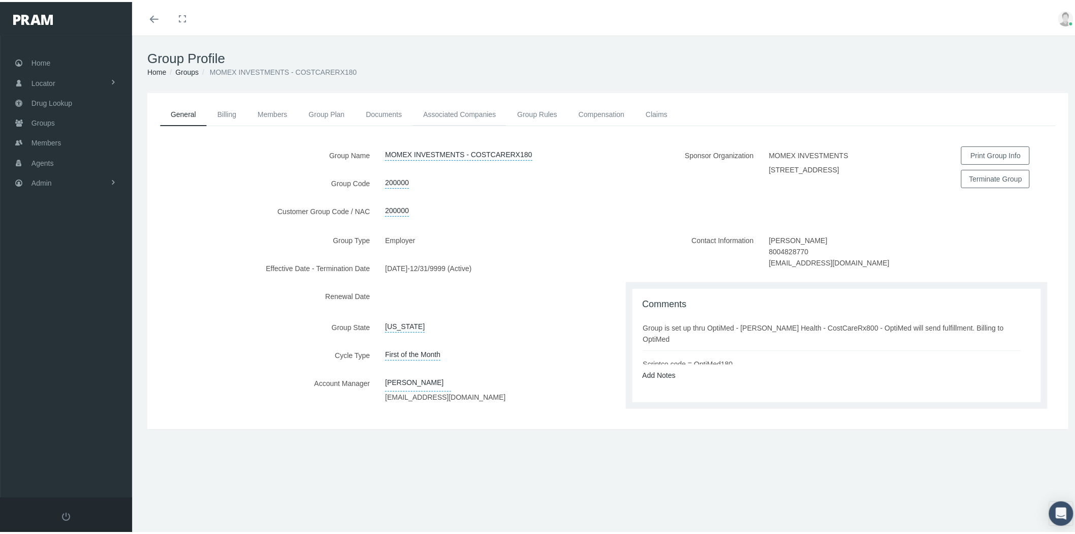
click at [480, 110] on link "Associated Companies" at bounding box center [460, 112] width 94 height 22
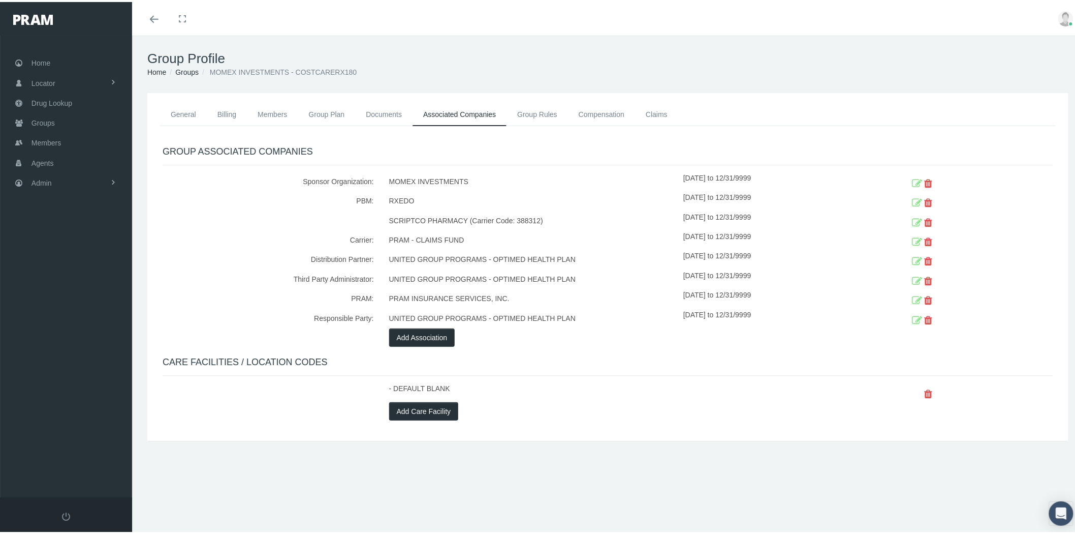
drag, startPoint x: 505, startPoint y: 217, endPoint x: 514, endPoint y: 217, distance: 9.1
click at [506, 217] on div "SCRIPTCO PHARMACY (Carrier Code: 388312)" at bounding box center [533, 218] width 302 height 19
click at [912, 218] on icon at bounding box center [917, 221] width 10 height 16
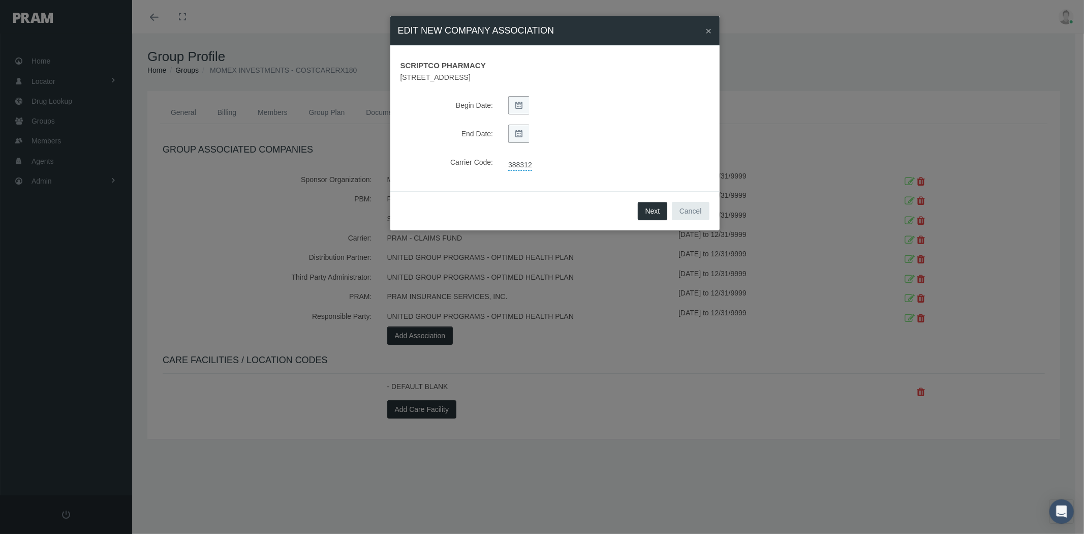
click at [524, 161] on link "388312" at bounding box center [520, 163] width 24 height 14
select select "15"
click at [524, 163] on select "NONE PRAM - CRX PRAM direct (non FBG associated) FBGPRAM - CRX CHC Business - g…" at bounding box center [588, 164] width 176 height 16
click at [710, 165] on icon "button" at bounding box center [712, 165] width 5 height 10
click at [709, 30] on span "×" at bounding box center [708, 31] width 6 height 12
